Goal: Information Seeking & Learning: Compare options

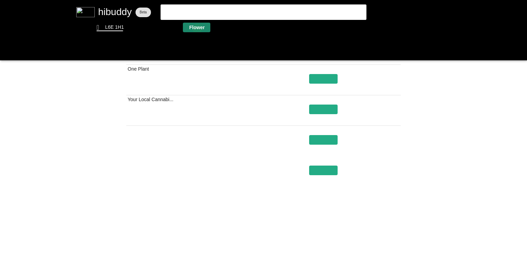
click at [197, 28] on flt-glass-pane at bounding box center [263, 126] width 527 height 253
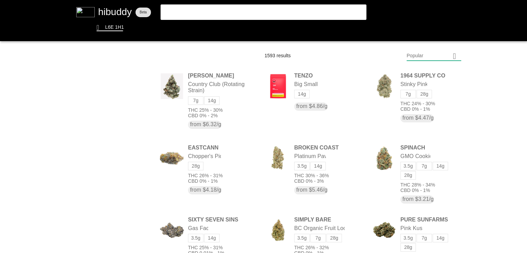
click at [313, 217] on flt-glass-pane at bounding box center [263, 126] width 527 height 253
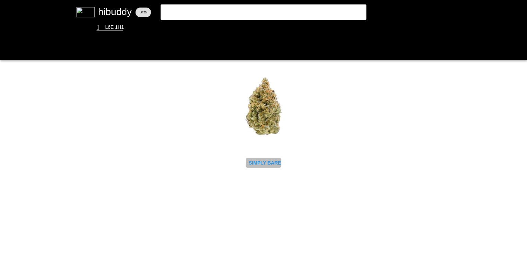
click at [263, 167] on flt-glass-pane at bounding box center [263, 126] width 527 height 253
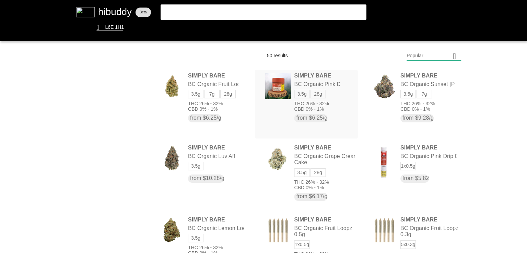
click at [291, 89] on flt-glass-pane at bounding box center [263, 126] width 527 height 253
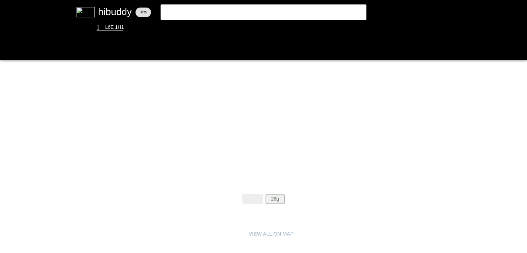
click at [276, 198] on flt-glass-pane at bounding box center [263, 126] width 527 height 253
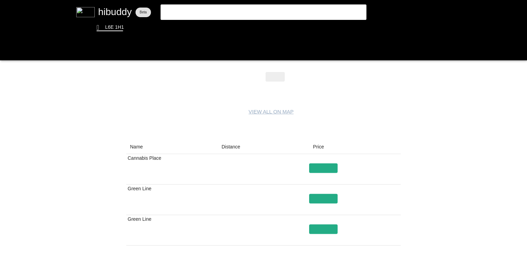
click at [232, 144] on flt-glass-pane at bounding box center [263, 126] width 527 height 253
click at [280, 78] on flt-glass-pane at bounding box center [263, 126] width 527 height 253
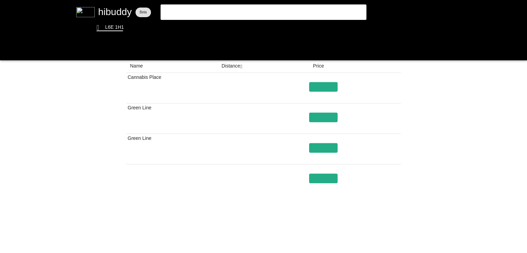
click at [396, 233] on flt-glass-pane at bounding box center [263, 126] width 527 height 253
click at [391, 224] on flt-glass-pane at bounding box center [263, 126] width 527 height 253
